Goal: Answer question/provide support: Share knowledge or assist other users

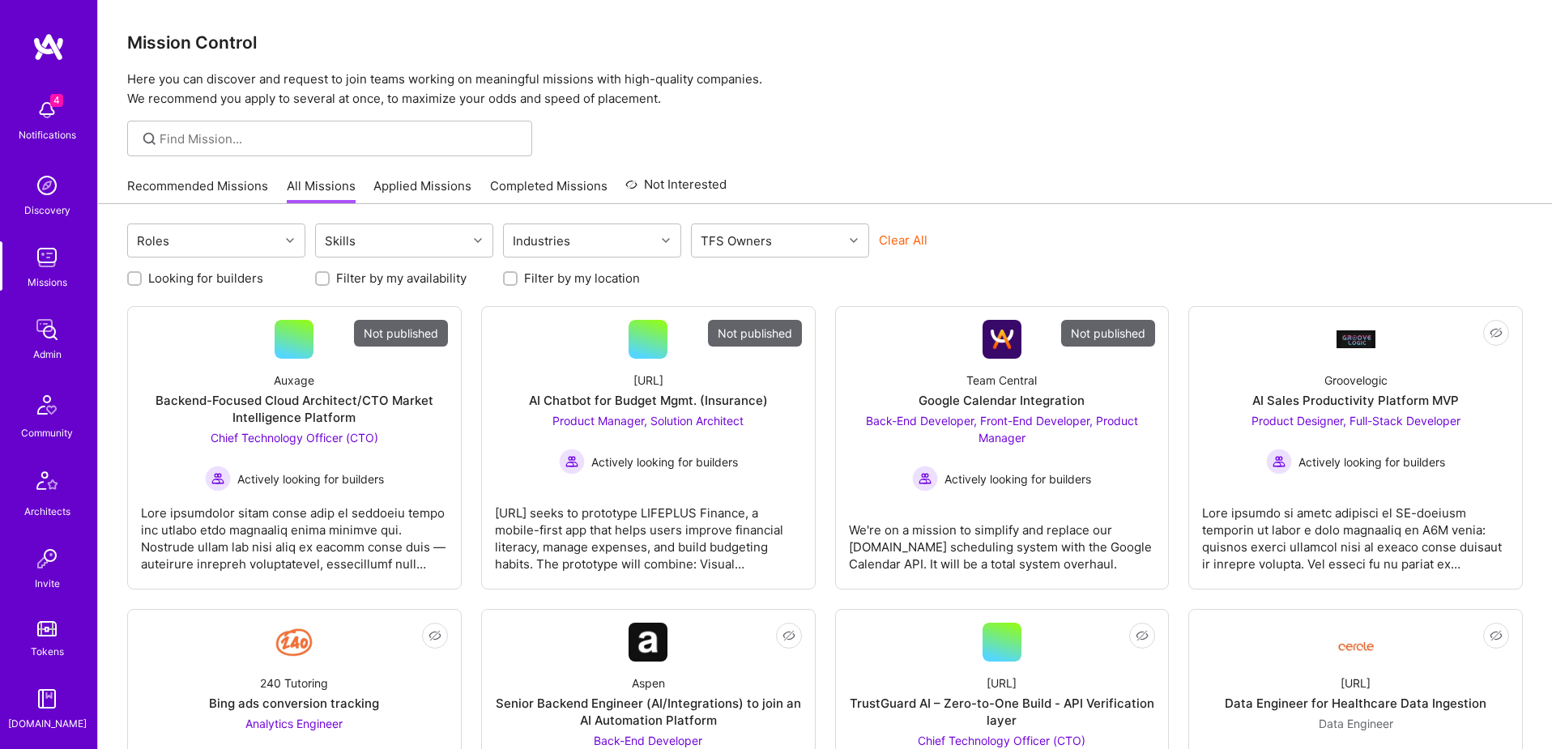
scroll to position [285, 0]
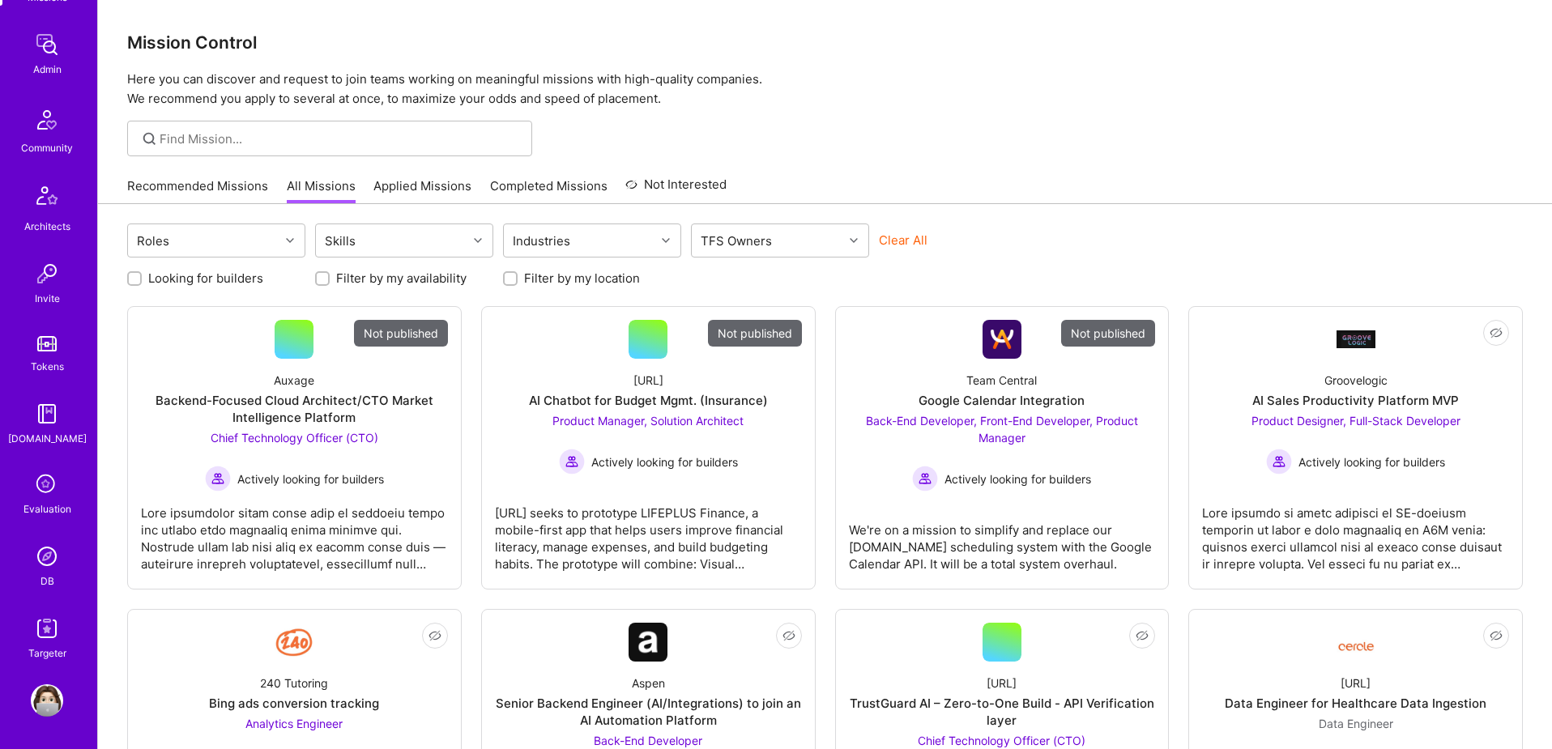
click at [46, 561] on img at bounding box center [47, 556] width 32 height 32
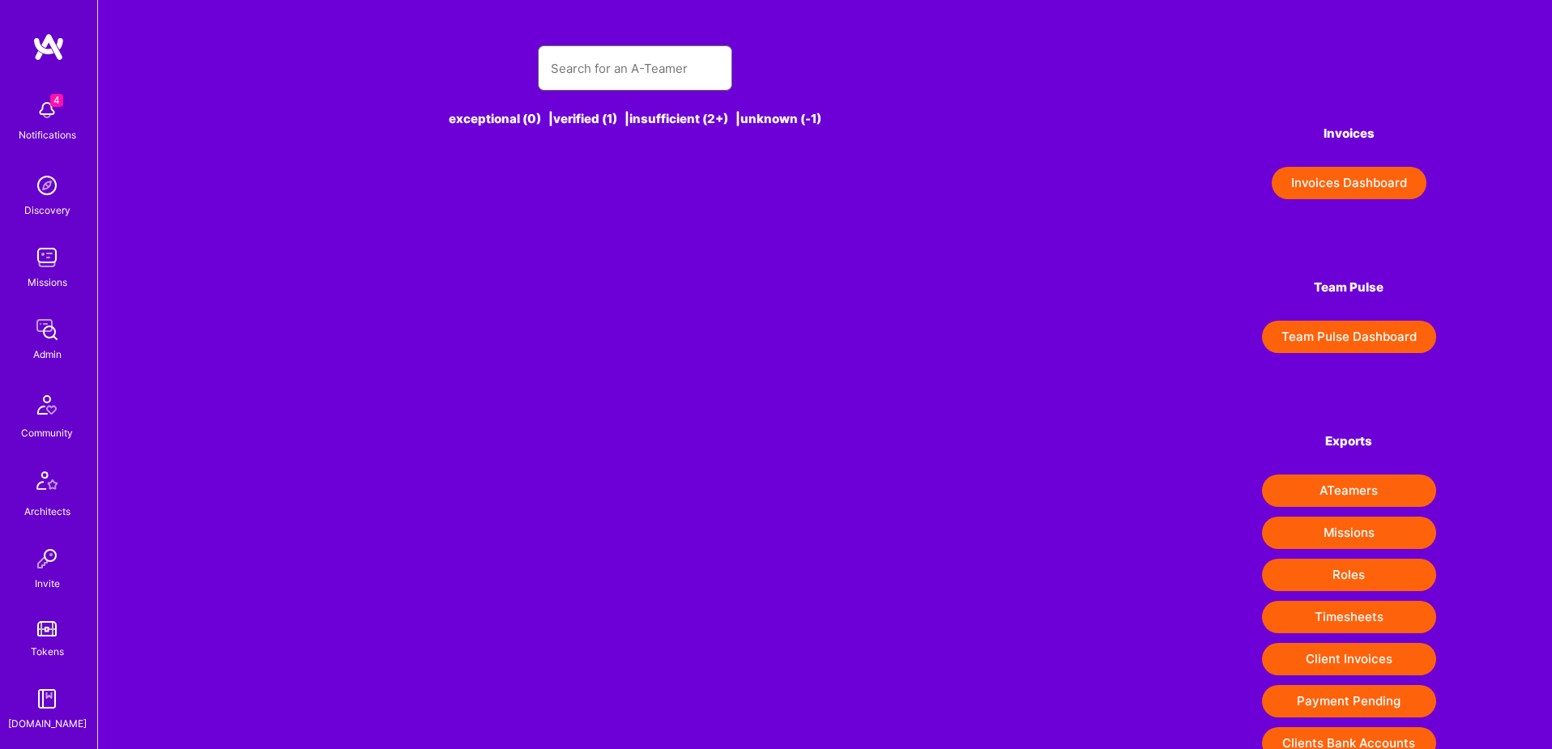
click at [661, 64] on input "text" at bounding box center [635, 68] width 169 height 41
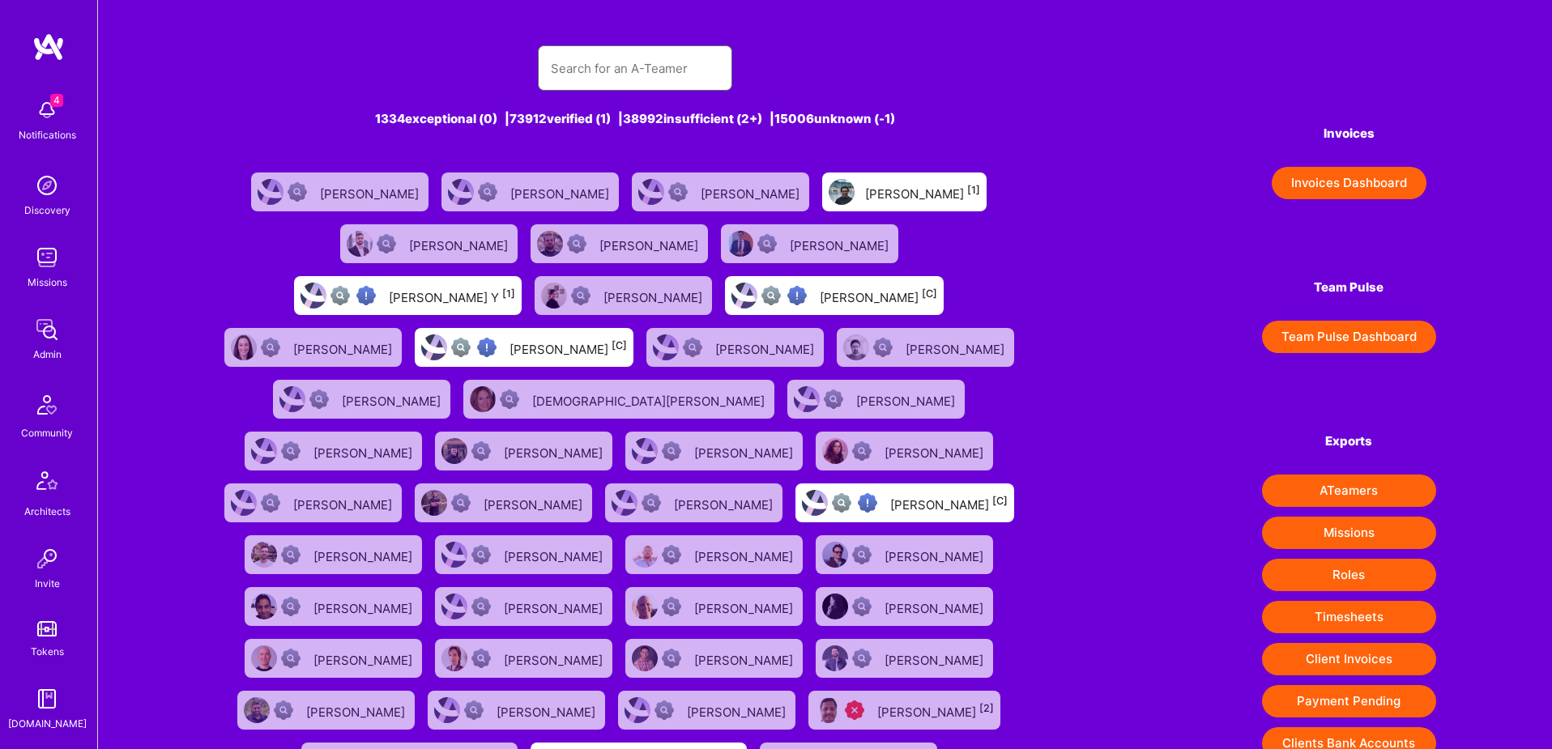
paste input "feistychoe@icloud.com"
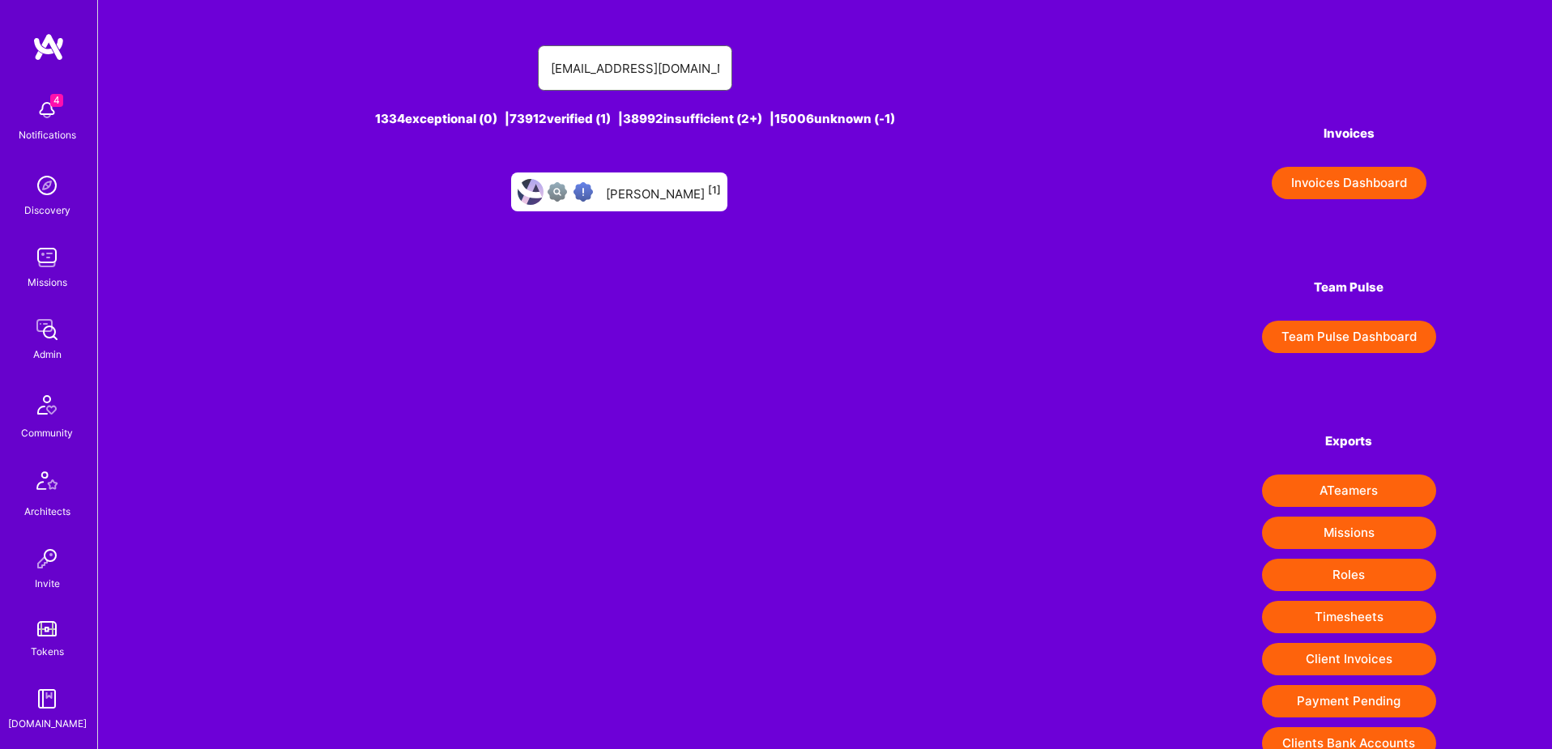
type input "feistychoe@icloud.com"
click at [654, 186] on div "Jeanne Choe [1]" at bounding box center [663, 191] width 115 height 21
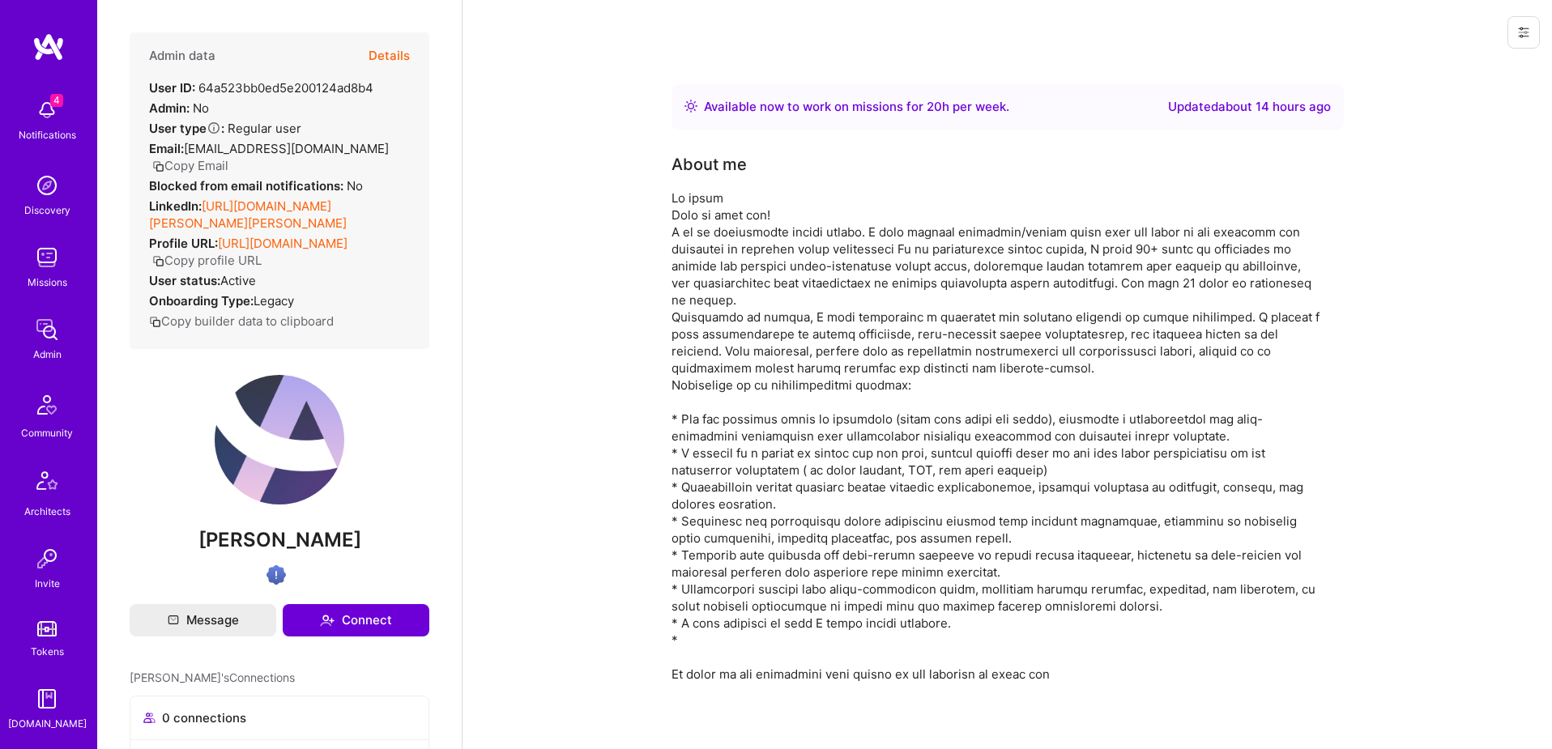
click at [49, 259] on img at bounding box center [47, 257] width 32 height 32
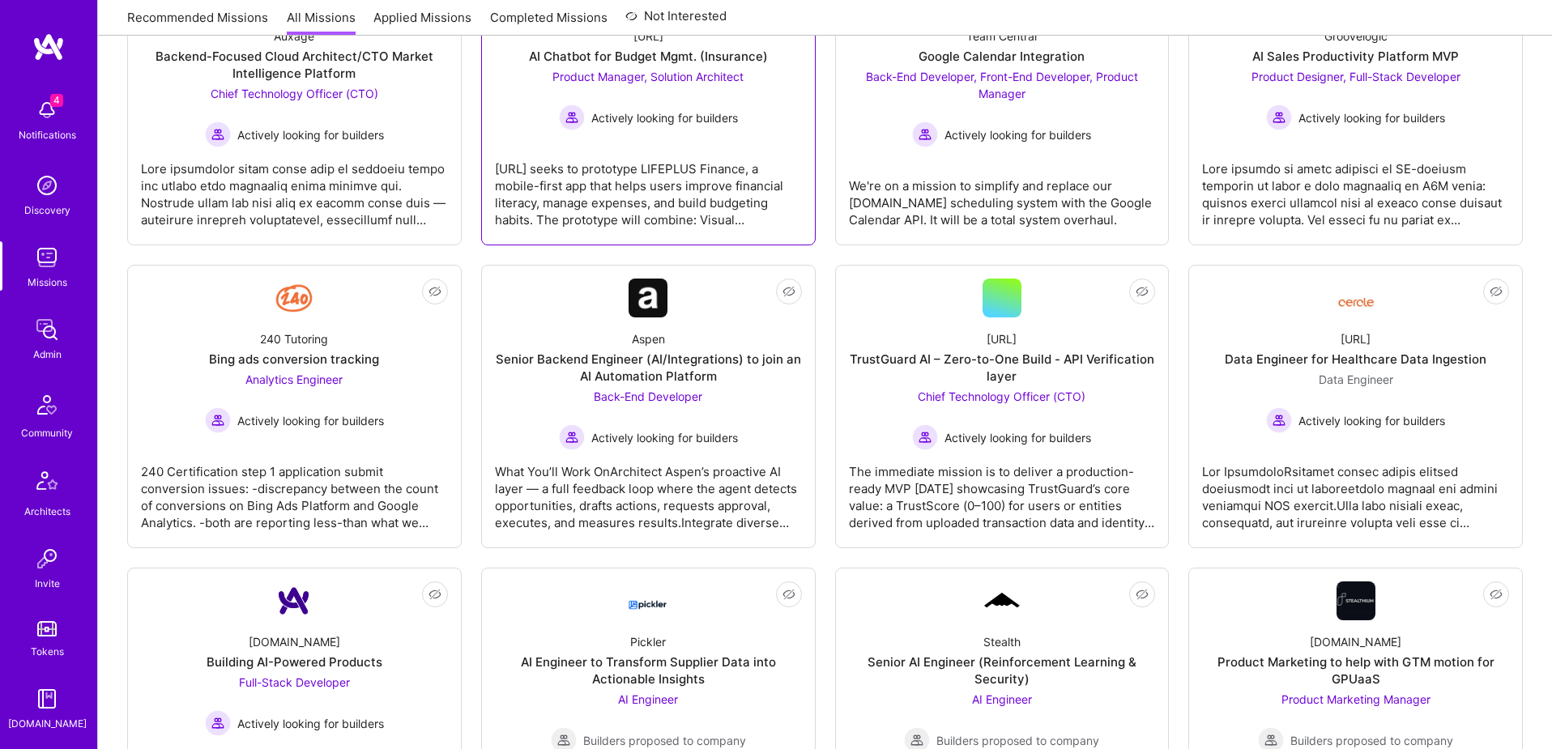
scroll to position [476, 0]
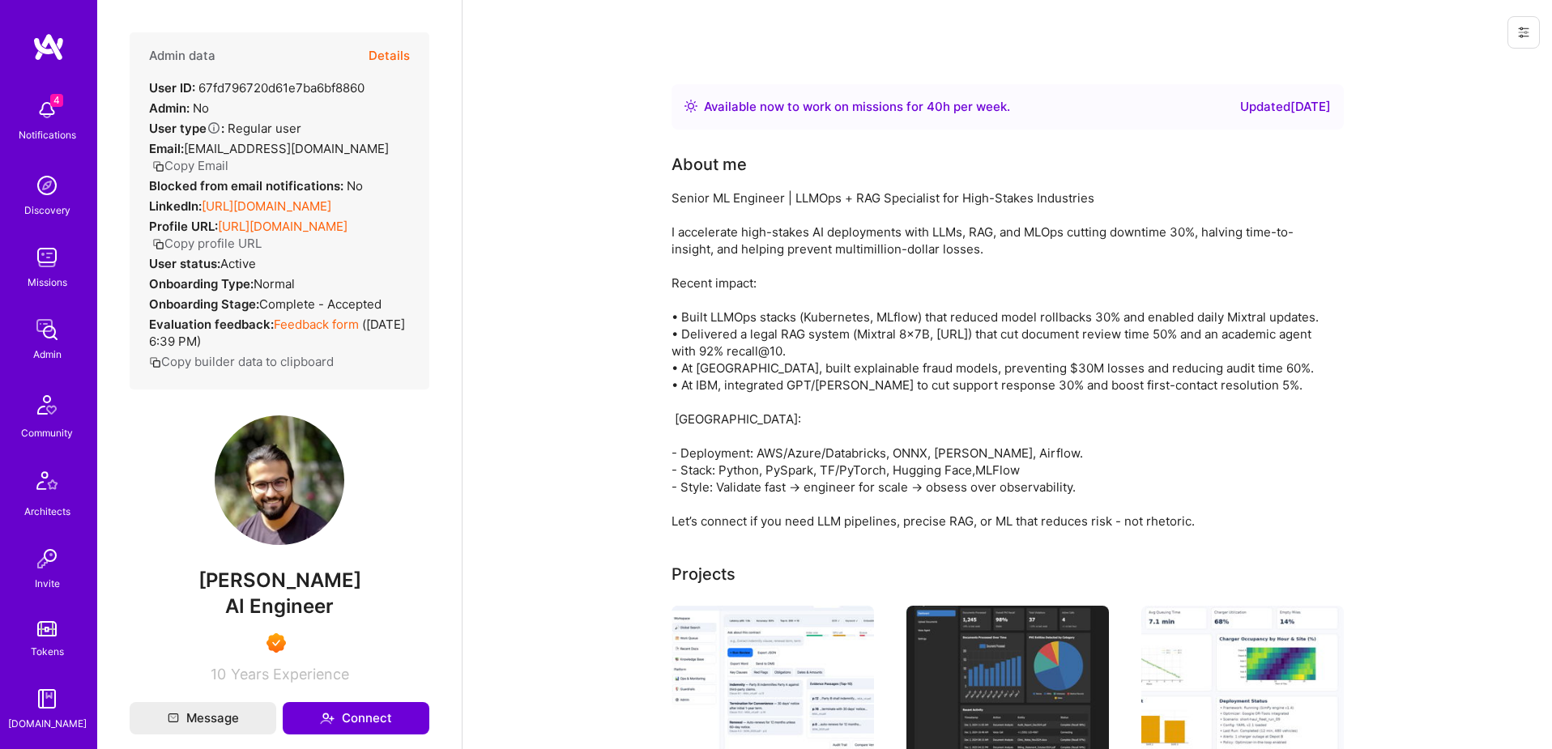
click at [1518, 33] on icon at bounding box center [1524, 32] width 13 height 13
click at [1439, 72] on button "Login as Luve" at bounding box center [1465, 69] width 150 height 41
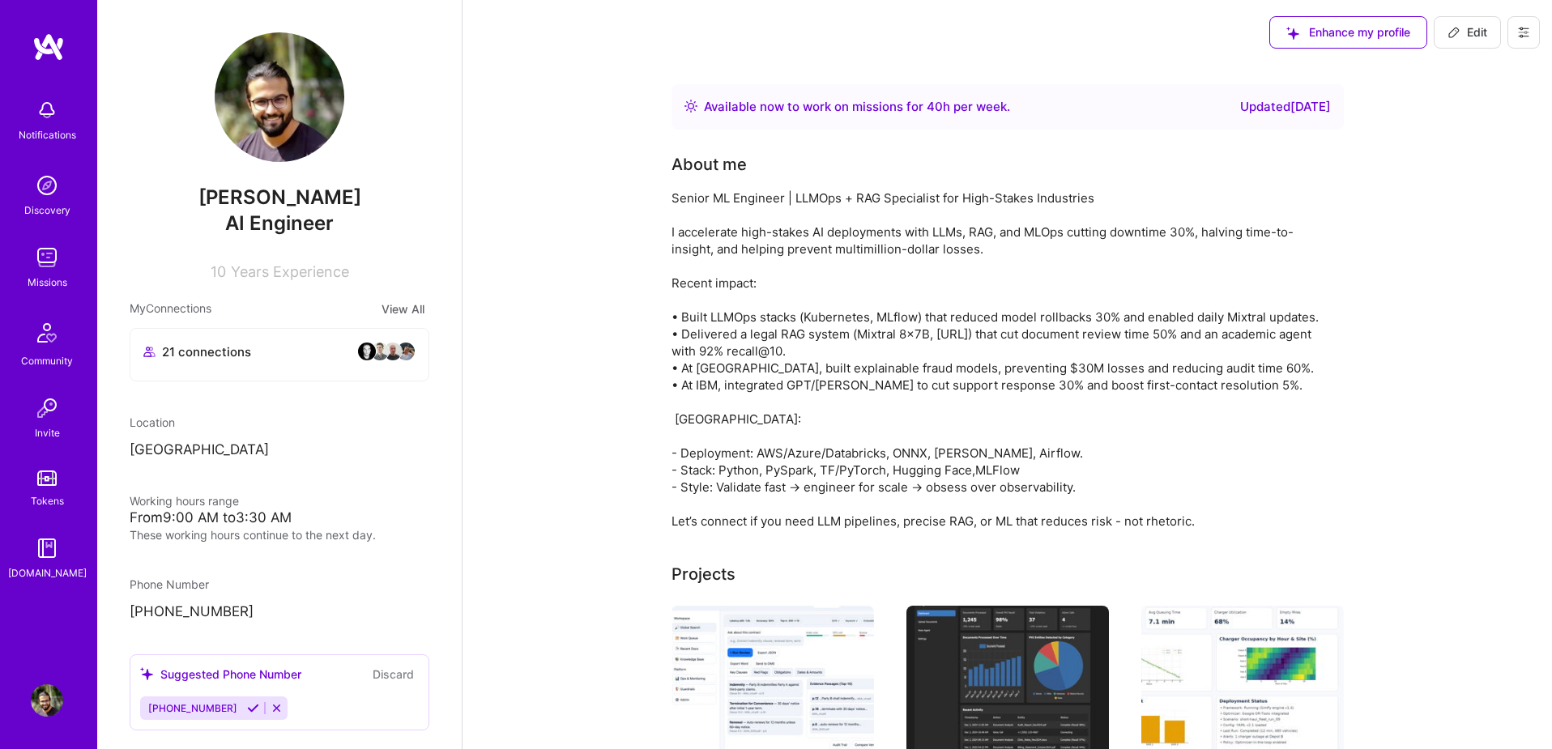
click at [41, 263] on img at bounding box center [47, 257] width 32 height 32
